Goal: Obtain resource: Download file/media

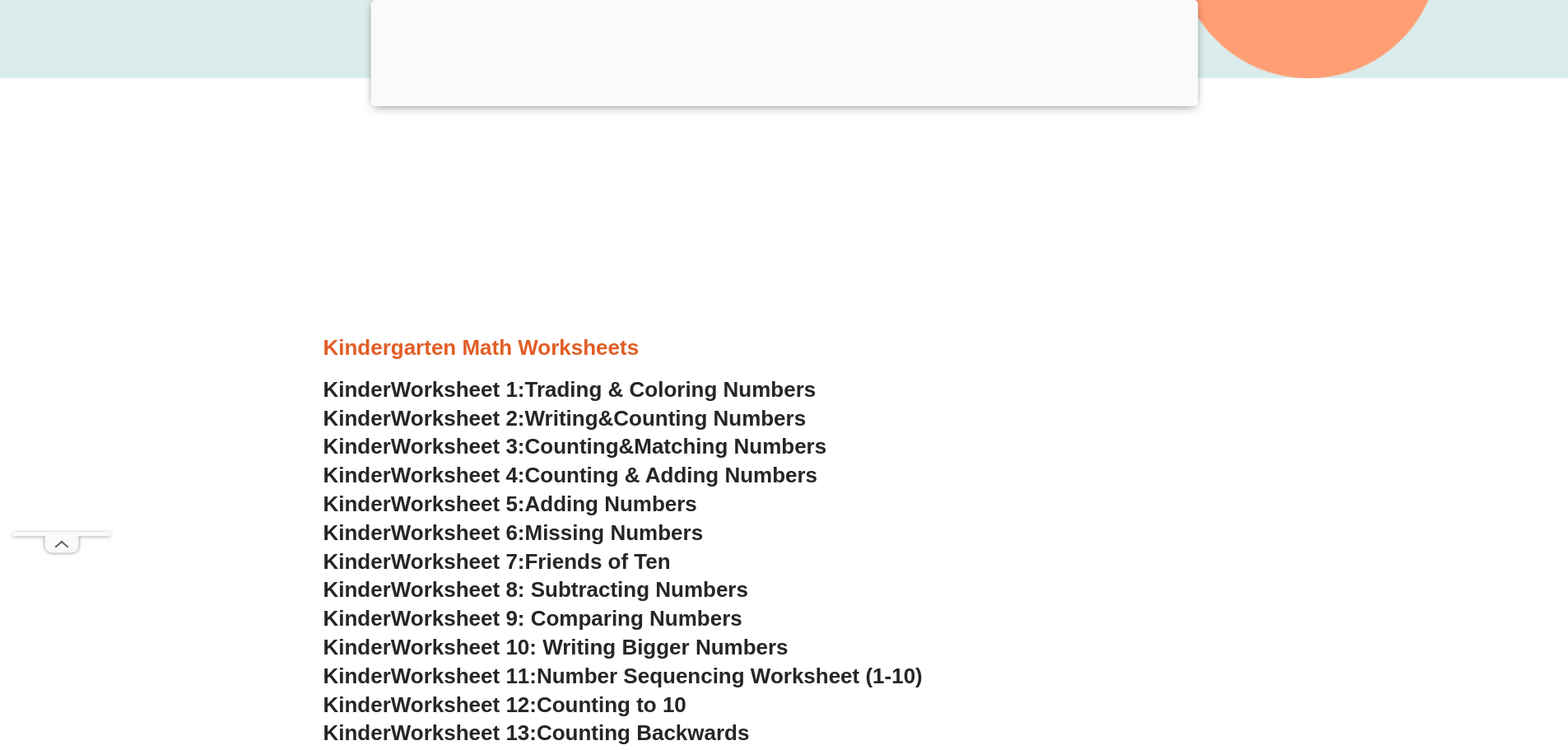
scroll to position [572, 0]
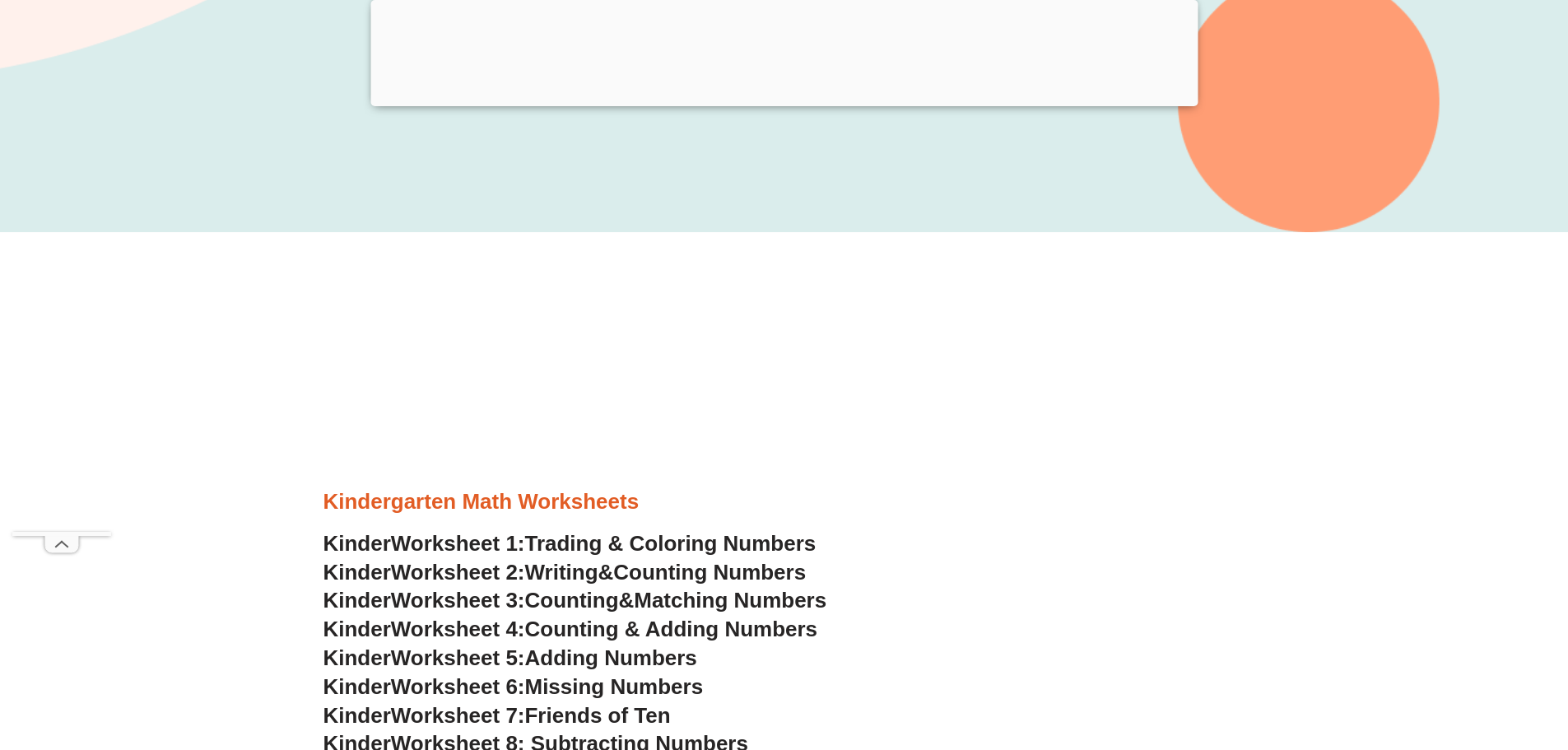
click at [510, 556] on span "Worksheet 1:" at bounding box center [457, 543] width 134 height 25
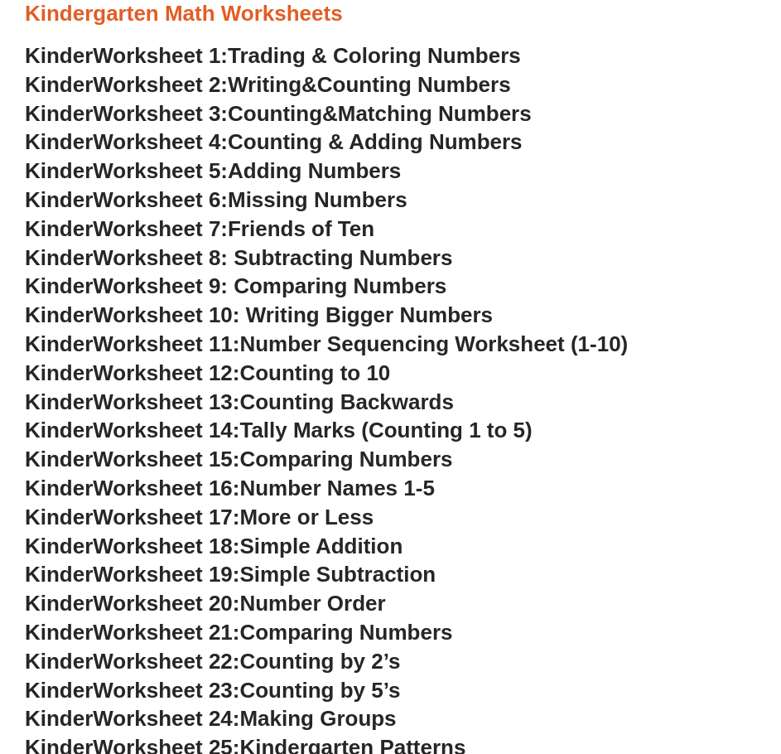
scroll to position [407, 0]
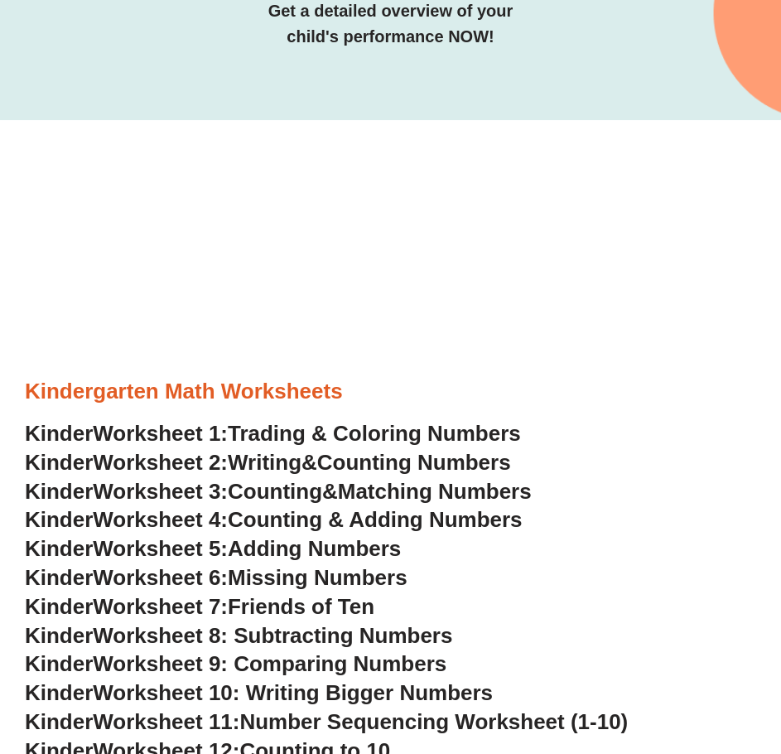
click at [390, 445] on span "Trading & Coloring Numbers" at bounding box center [374, 433] width 293 height 25
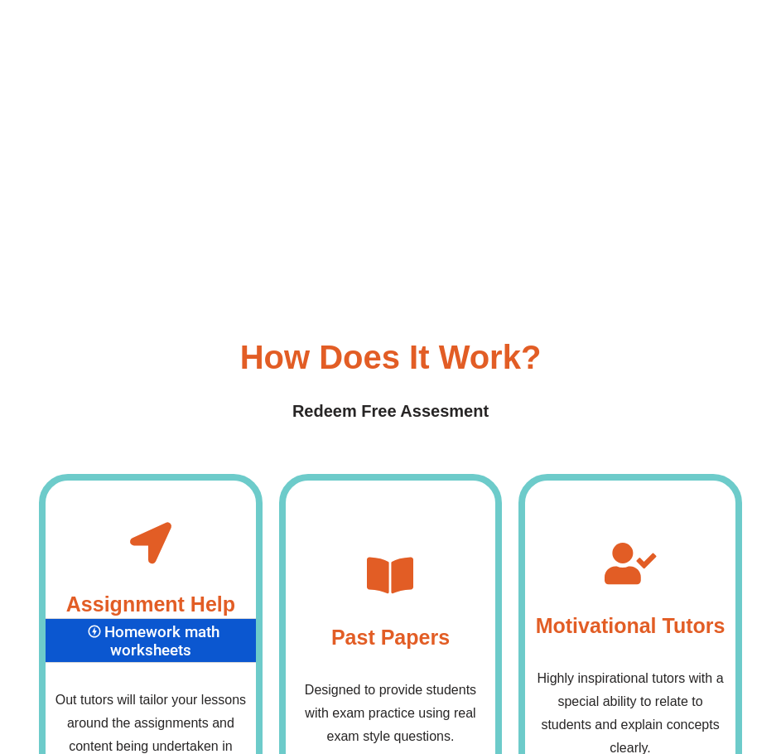
scroll to position [6452, 0]
